Goal: Task Accomplishment & Management: Manage account settings

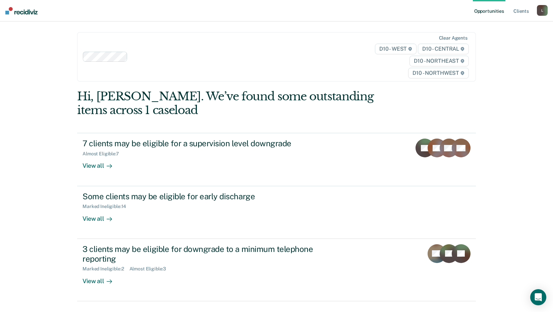
click at [541, 10] on div "L" at bounding box center [542, 10] width 11 height 11
click at [499, 45] on link "Log Out" at bounding box center [515, 44] width 54 height 6
